Goal: Task Accomplishment & Management: Manage account settings

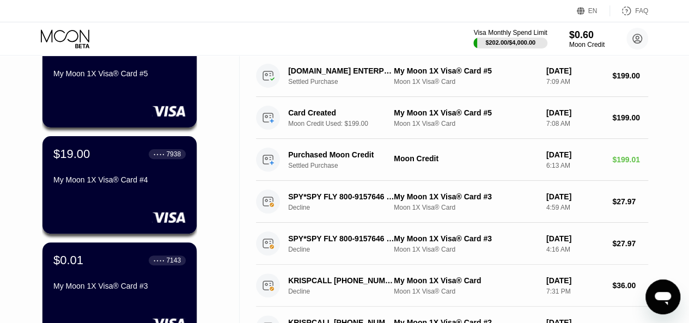
scroll to position [116, 0]
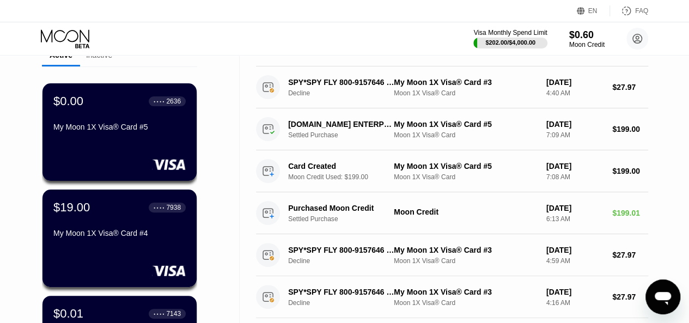
scroll to position [56, 0]
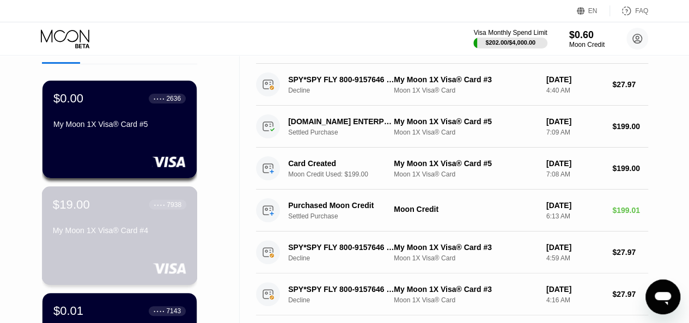
click at [170, 239] on div "My Moon 1X Visa® Card #4" at bounding box center [120, 232] width 134 height 13
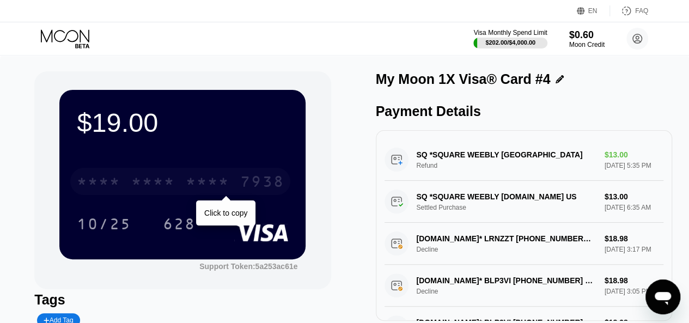
click at [265, 187] on div "7938" at bounding box center [262, 182] width 44 height 17
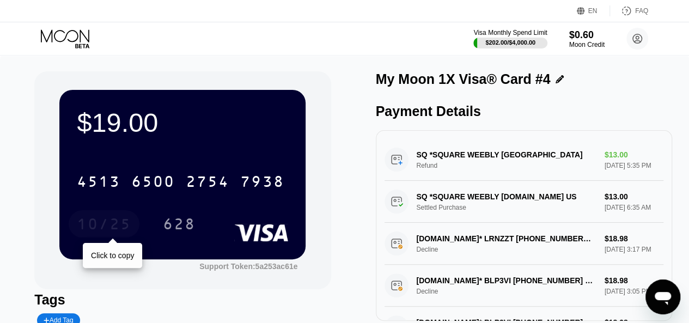
click at [123, 226] on div "10/25" at bounding box center [104, 225] width 55 height 17
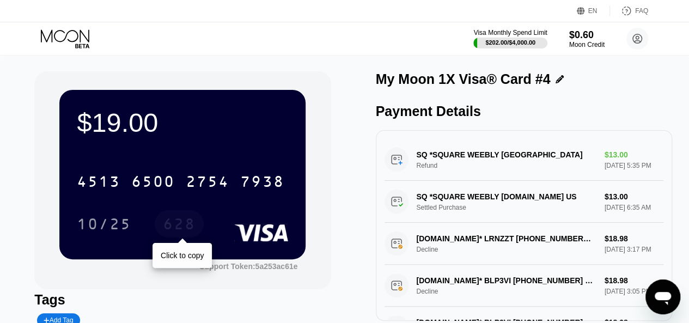
click at [183, 226] on div "628" at bounding box center [179, 225] width 33 height 17
